Goal: Task Accomplishment & Management: Complete application form

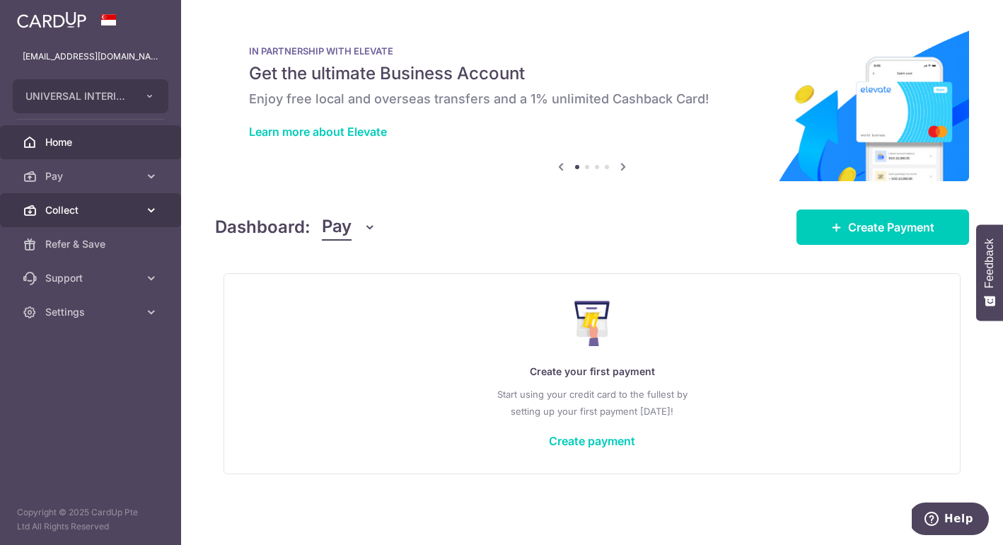
click at [66, 211] on span "Collect" at bounding box center [91, 210] width 93 height 14
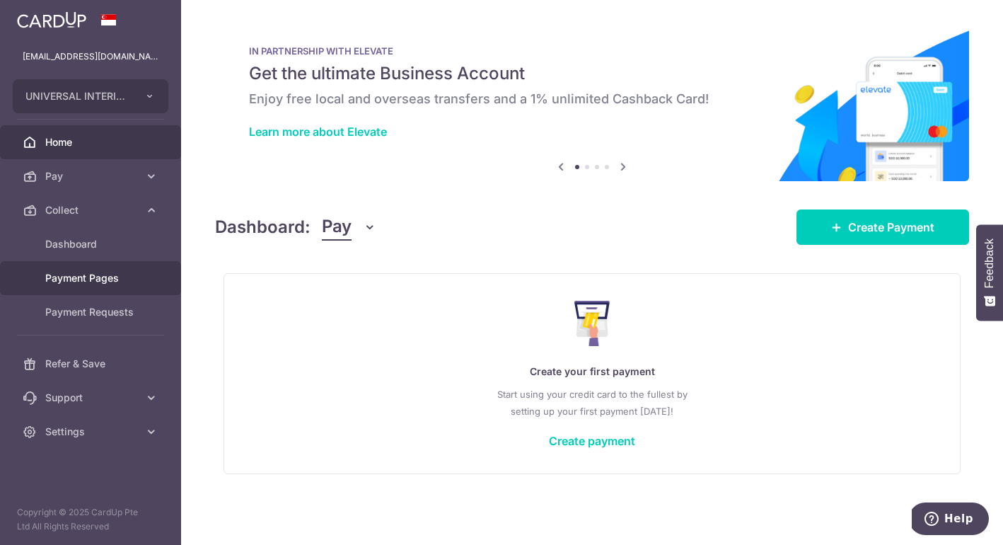
click at [72, 284] on span "Payment Pages" at bounding box center [91, 278] width 93 height 14
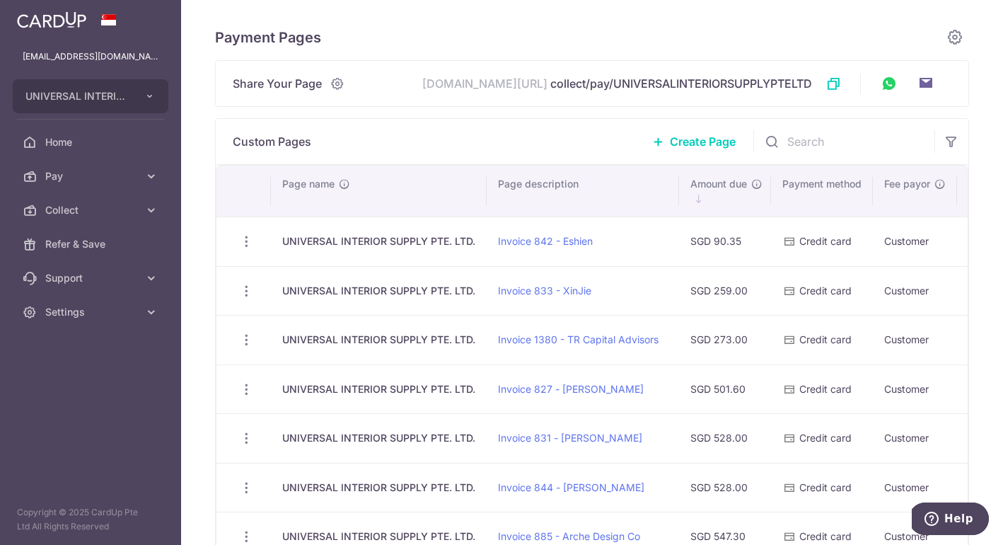
click at [689, 146] on span "Create Page" at bounding box center [703, 141] width 66 height 17
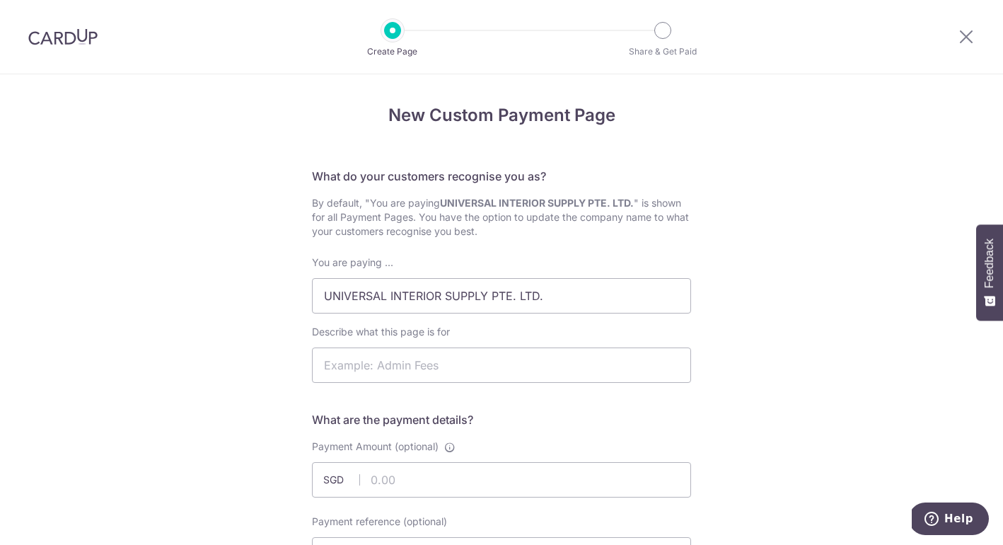
scroll to position [3, 0]
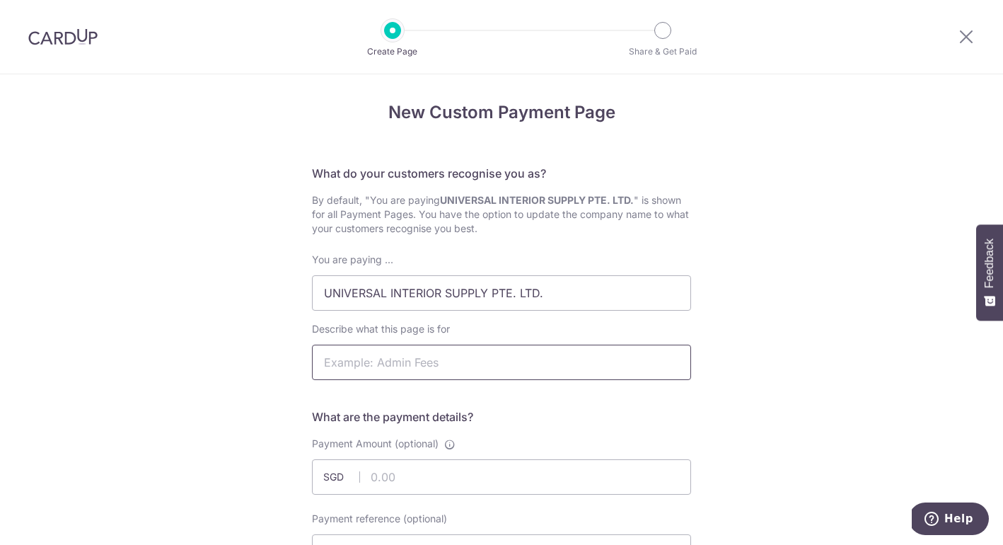
click at [446, 361] on input "Describe what this page is for" at bounding box center [501, 361] width 379 height 35
drag, startPoint x: 388, startPoint y: 361, endPoint x: 259, endPoint y: 351, distance: 129.1
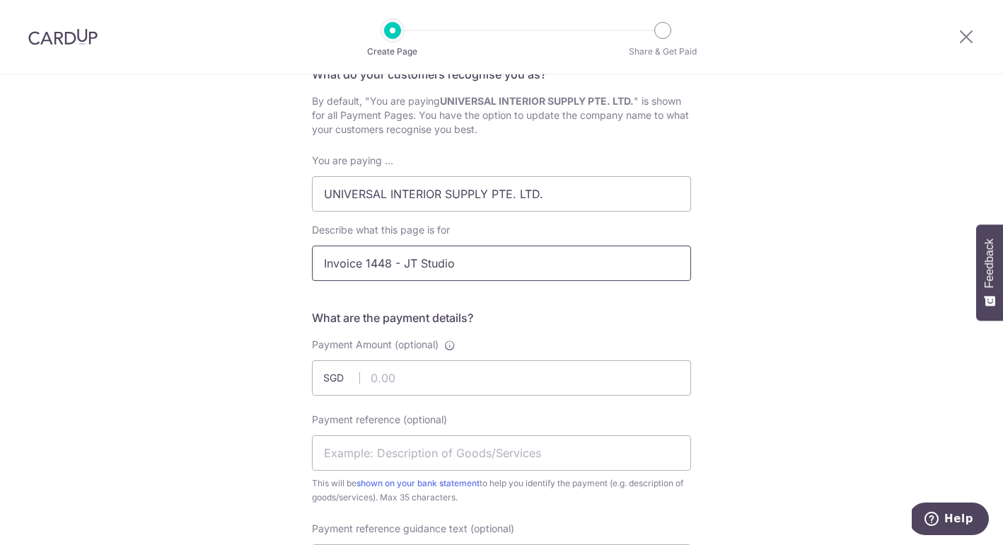
scroll to position [347, 0]
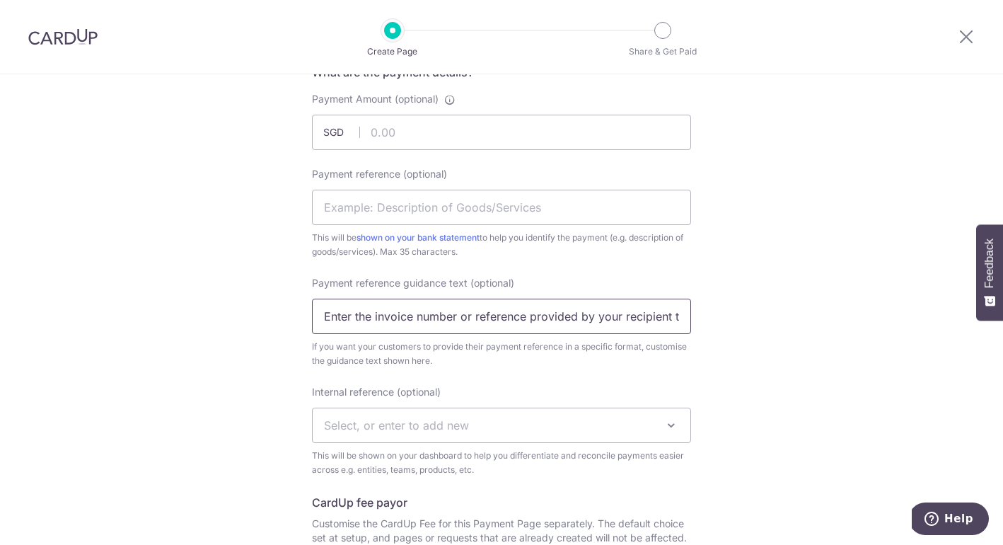
type input "Invoice 1448 - JT Studio"
click at [457, 313] on input "Enter the invoice number or reference provided by your recipient to help them i…" at bounding box center [501, 315] width 379 height 35
paste input "Invoice 1448"
type input "Invoice 1448"
click at [480, 378] on div "Payment Amount (optional) SGD Payment reference (optional) This will be shown o…" at bounding box center [501, 464] width 379 height 745
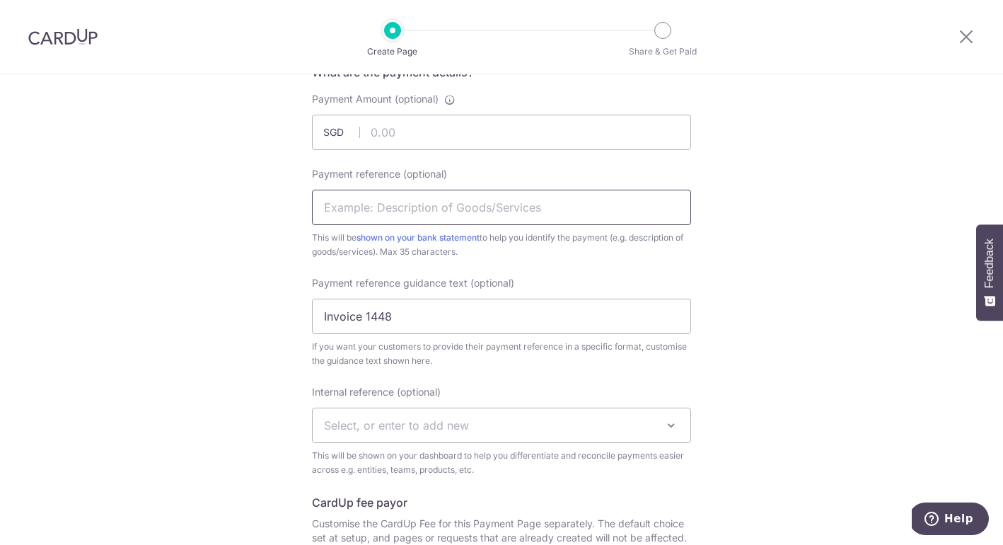
click at [395, 216] on input "Payment reference (optional)" at bounding box center [501, 207] width 379 height 35
paste input "Invoice 1448"
click at [319, 210] on input "Invoice 1448" at bounding box center [501, 207] width 379 height 35
type input "Payment for Invoice 1448"
click at [207, 324] on div "New Custom Payment Page What do your customers recognise you as? By default, "Y…" at bounding box center [501, 315] width 1003 height 1177
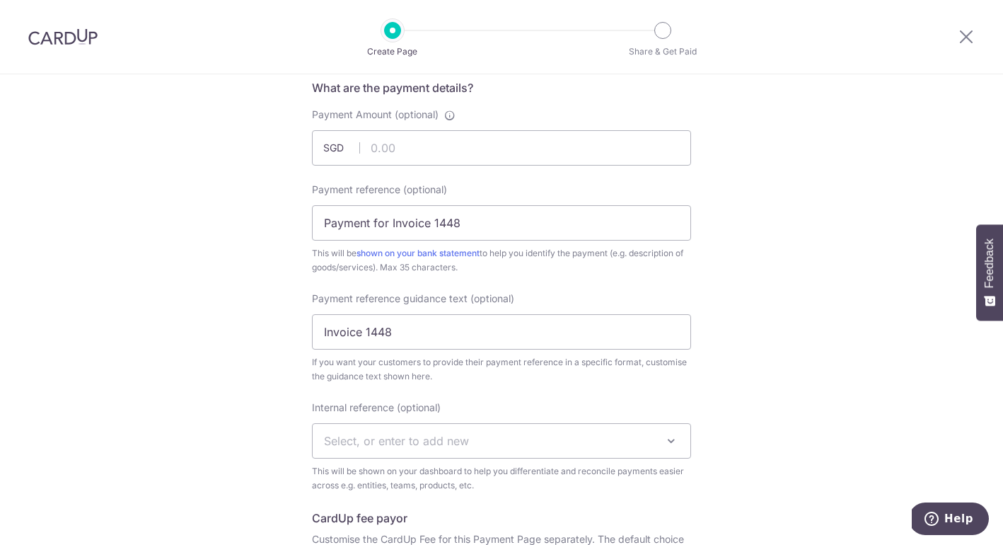
scroll to position [248, 0]
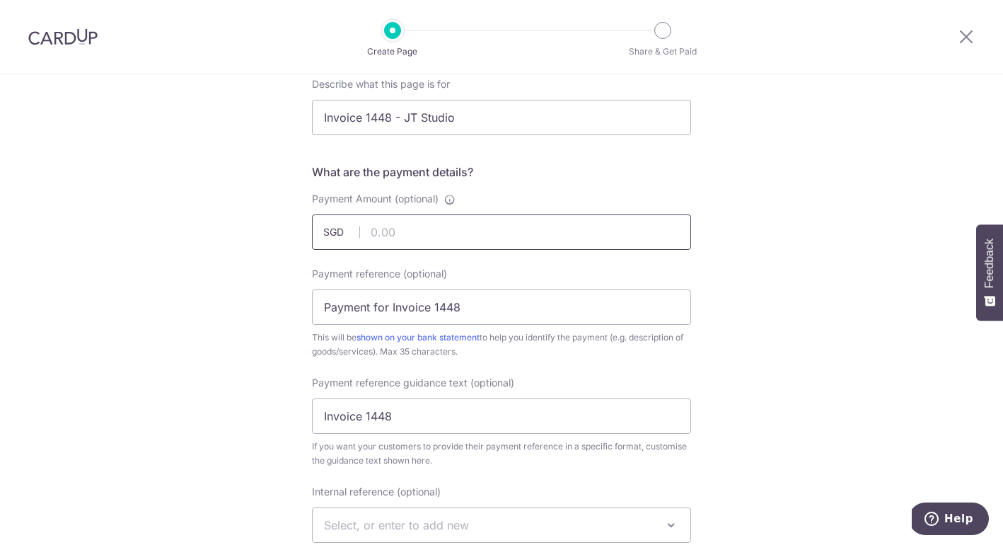
click at [438, 225] on input "Payment Amount (optional)" at bounding box center [501, 231] width 379 height 35
type input "2112.00"
click at [89, 345] on div "New Custom Payment Page What do your customers recognise you as? By default, "Y…" at bounding box center [501, 415] width 1003 height 1177
click at [262, 400] on div "New Custom Payment Page What do your customers recognise you as? By default, "Y…" at bounding box center [501, 415] width 1003 height 1177
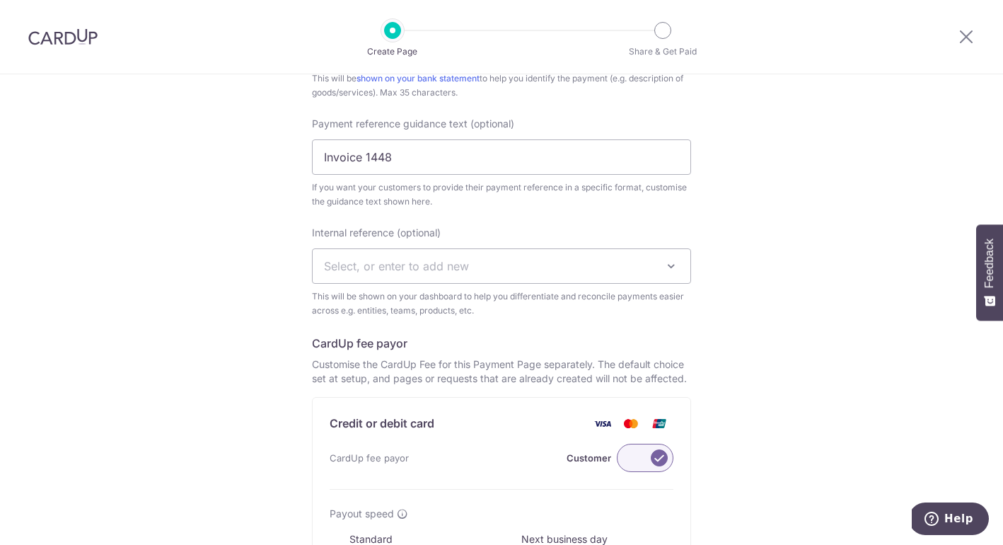
click at [625, 460] on label at bounding box center [645, 457] width 57 height 28
click at [0, 0] on input "Customer" at bounding box center [0, 0] width 0 height 0
click at [238, 453] on div "New Custom Payment Page What do your customers recognise you as? By default, "Y…" at bounding box center [501, 156] width 1003 height 1177
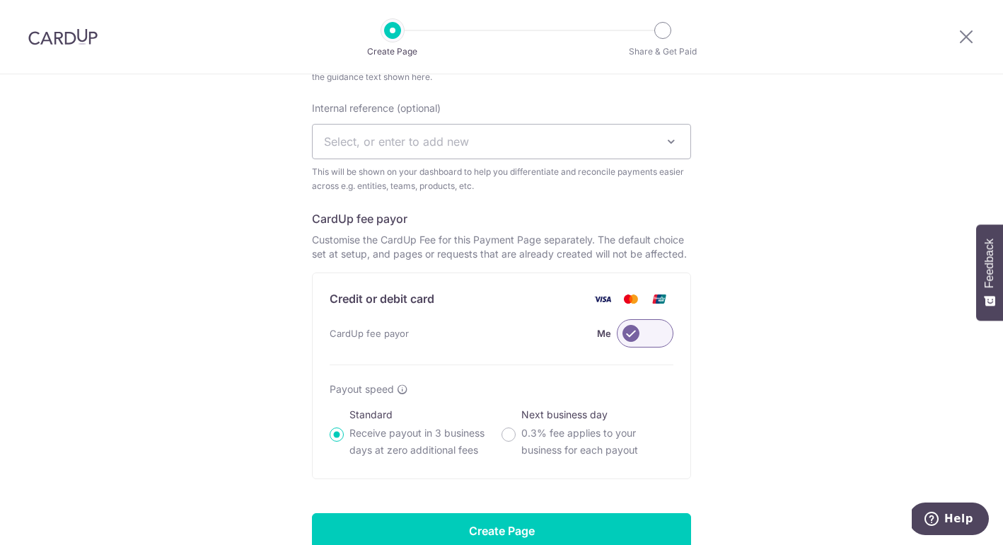
scroll to position [707, 0]
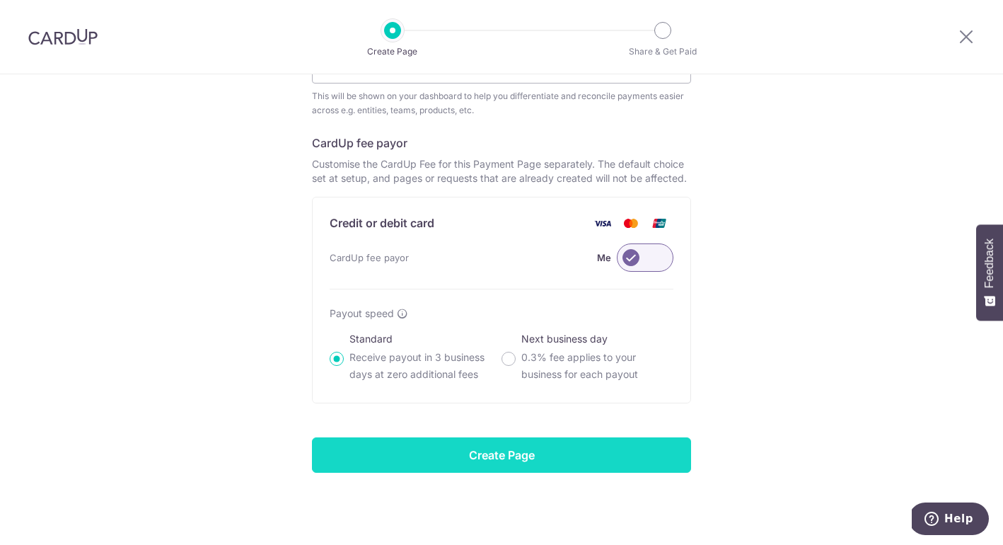
click at [550, 451] on input "Create Page" at bounding box center [501, 454] width 379 height 35
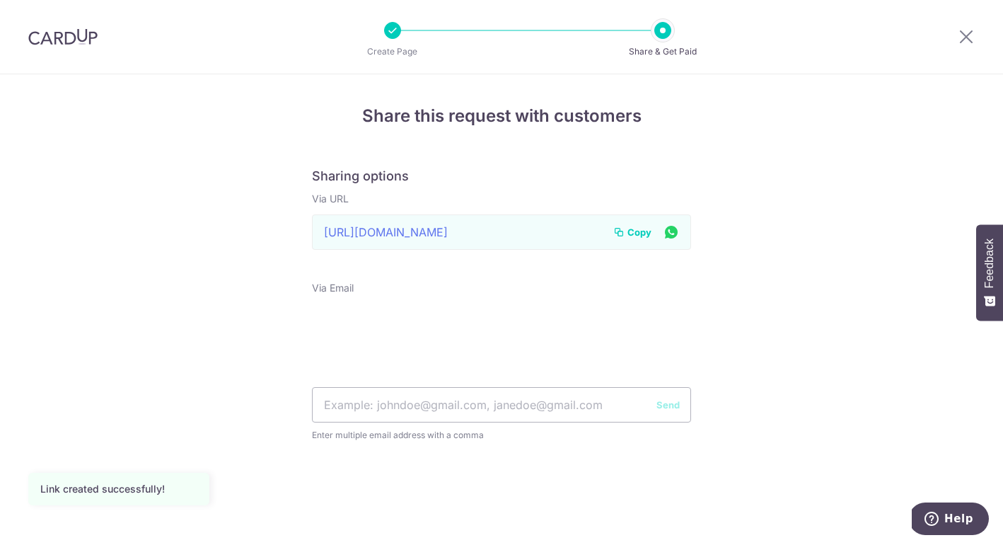
click at [634, 229] on span "Copy" at bounding box center [639, 232] width 24 height 14
click at [805, 277] on div "Share this request with customers Sharing options Via URL Link to page copied t…" at bounding box center [501, 310] width 1003 height 470
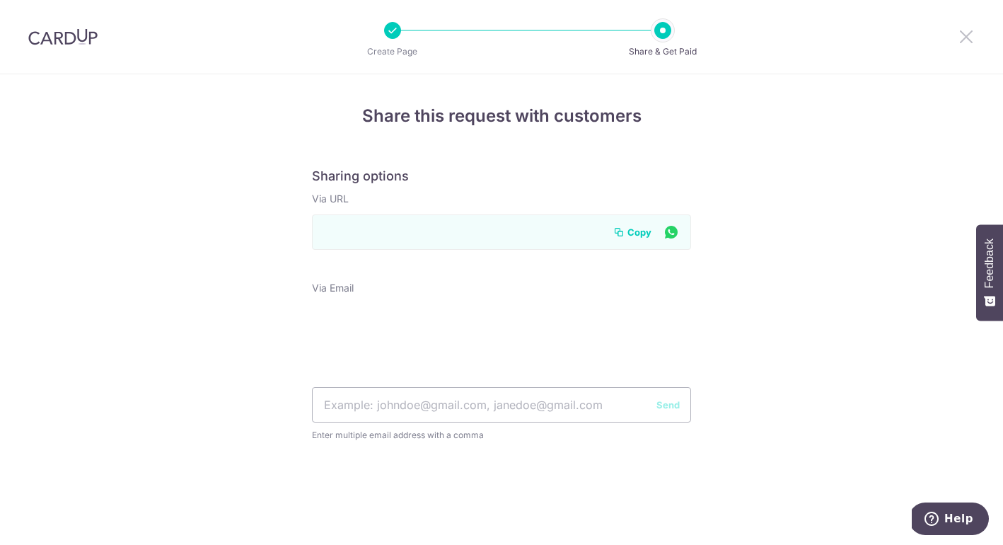
click at [959, 38] on icon at bounding box center [966, 37] width 17 height 18
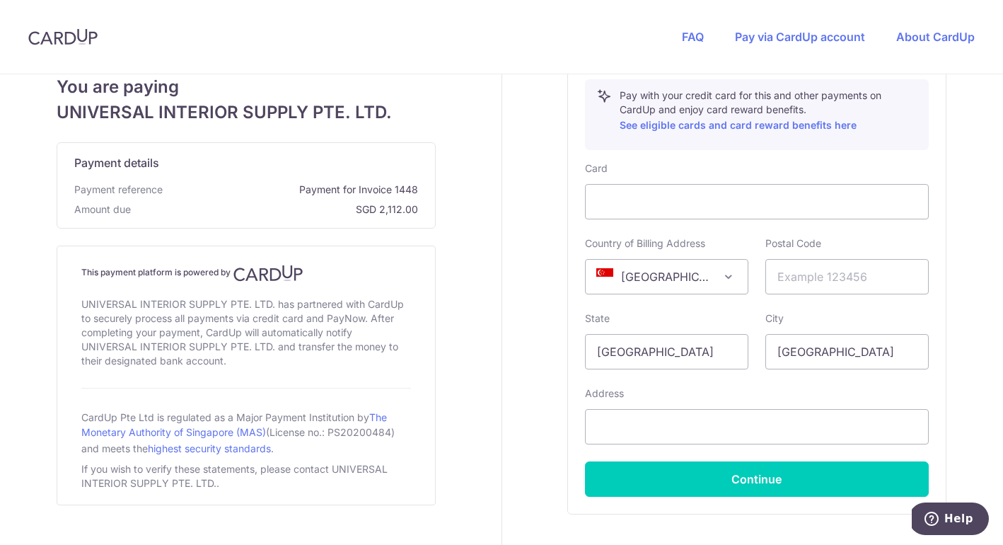
scroll to position [600, 0]
